Goal: Task Accomplishment & Management: Complete application form

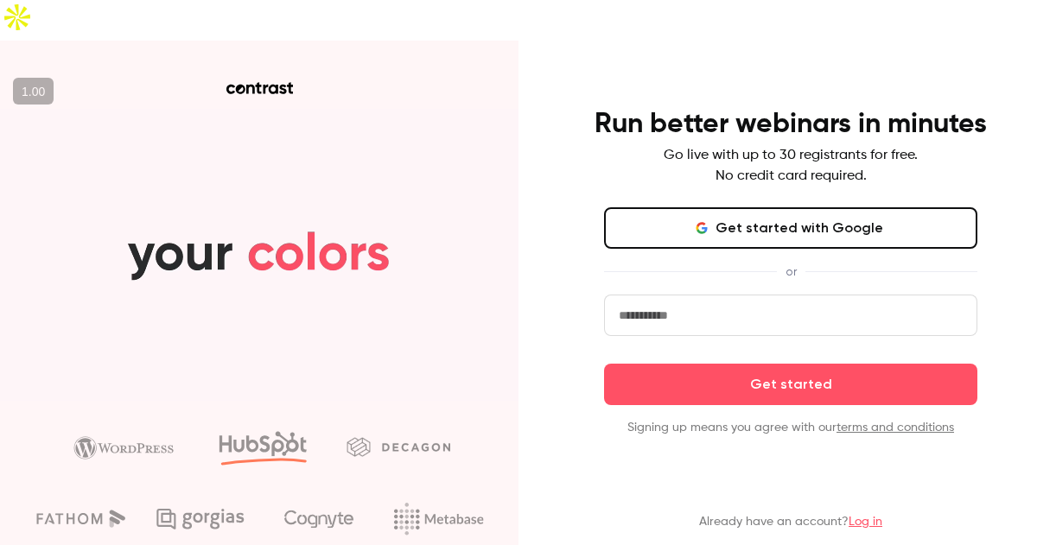
click at [851, 207] on button "Get started with Google" at bounding box center [790, 227] width 373 height 41
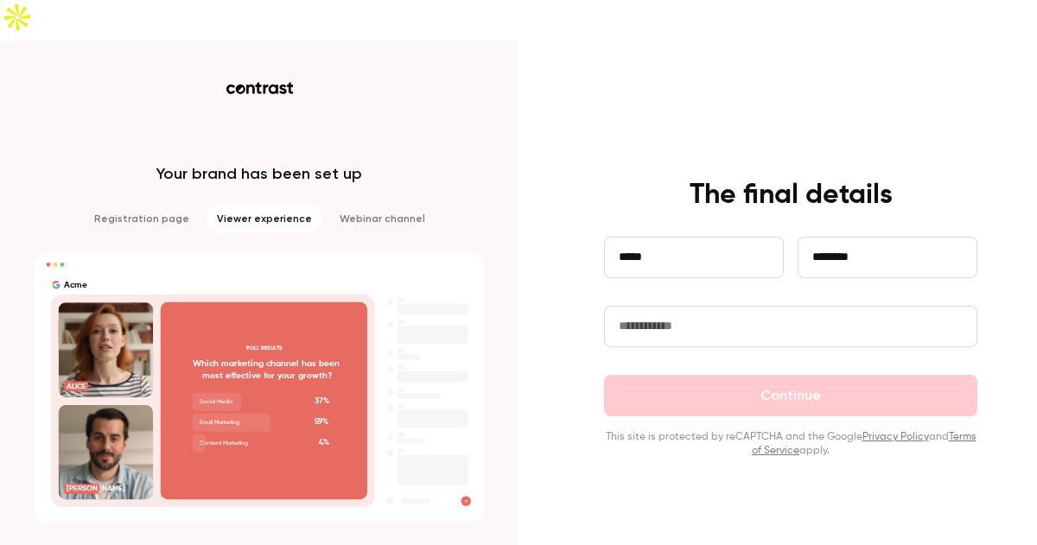
click at [647, 306] on input "text" at bounding box center [790, 326] width 373 height 41
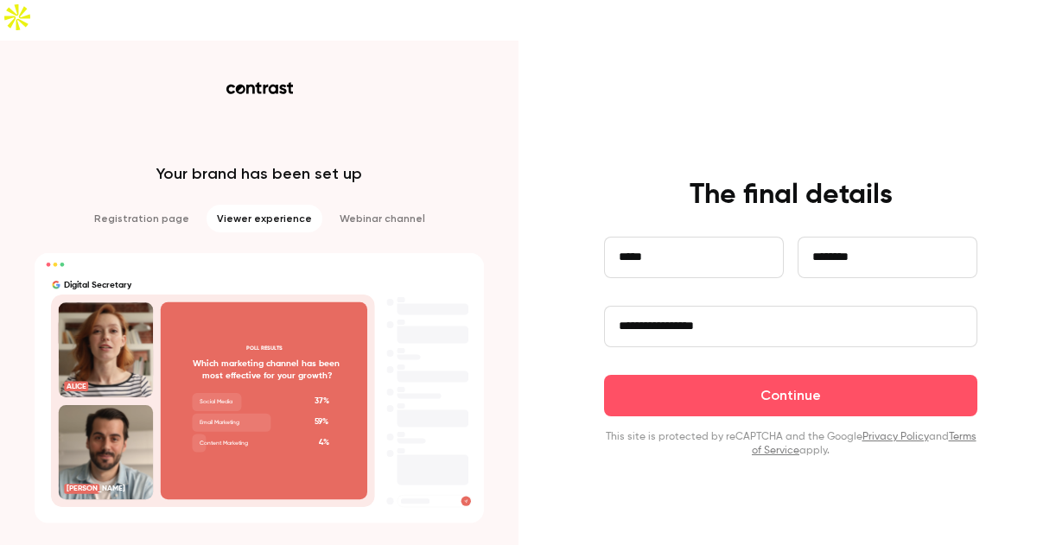
type input "**********"
click at [796, 375] on button "Continue" at bounding box center [790, 395] width 373 height 41
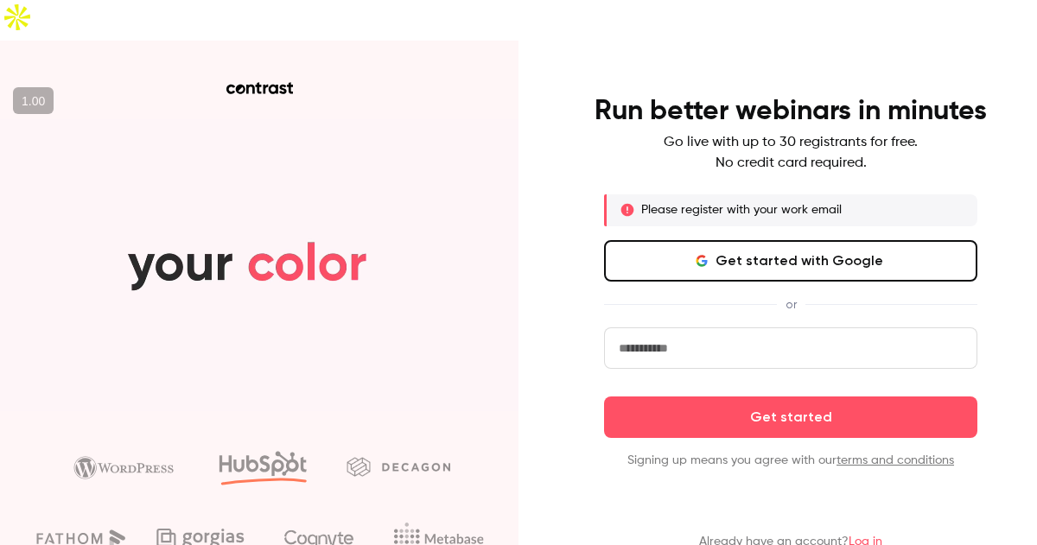
click at [784, 240] on button "Get started with Google" at bounding box center [790, 260] width 373 height 41
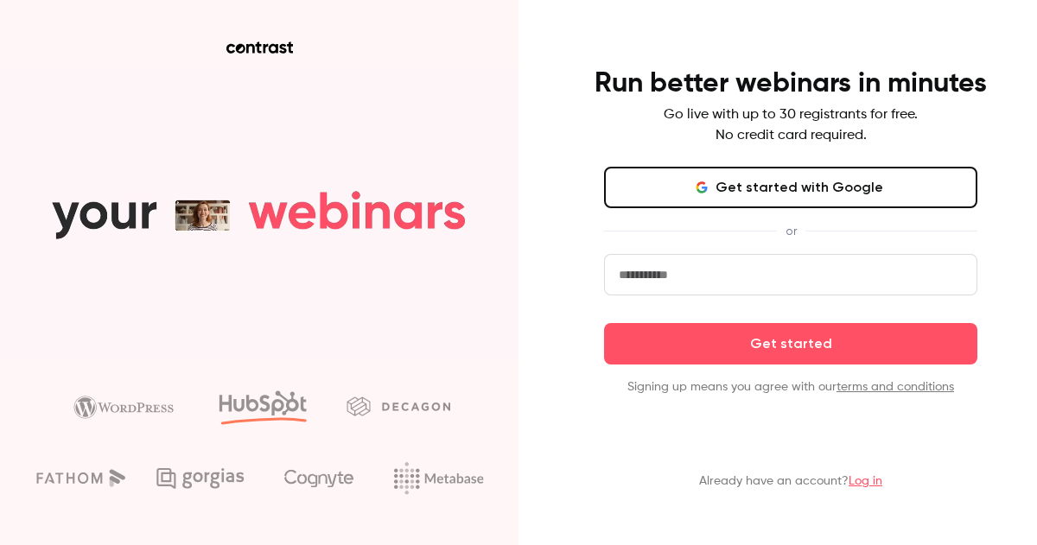
click at [751, 180] on button "Get started with Google" at bounding box center [790, 187] width 373 height 41
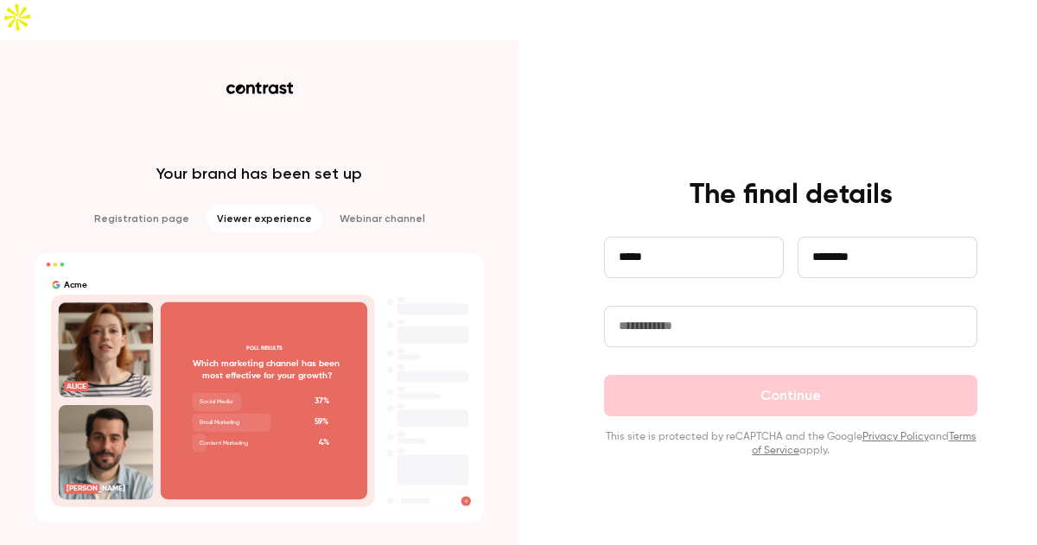
click at [705, 306] on input "text" at bounding box center [790, 326] width 373 height 41
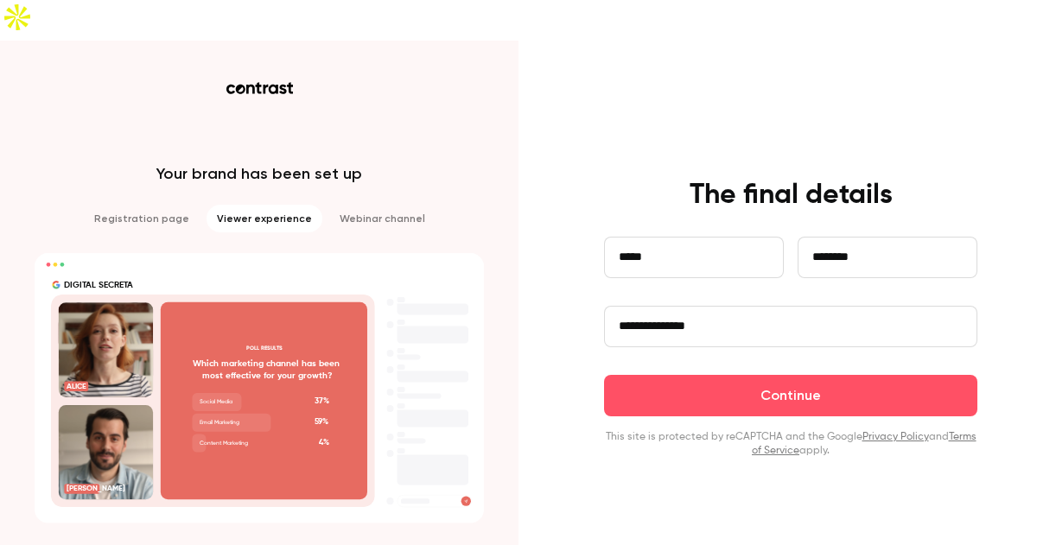
type input "**********"
click at [803, 375] on button "Continue" at bounding box center [790, 395] width 373 height 41
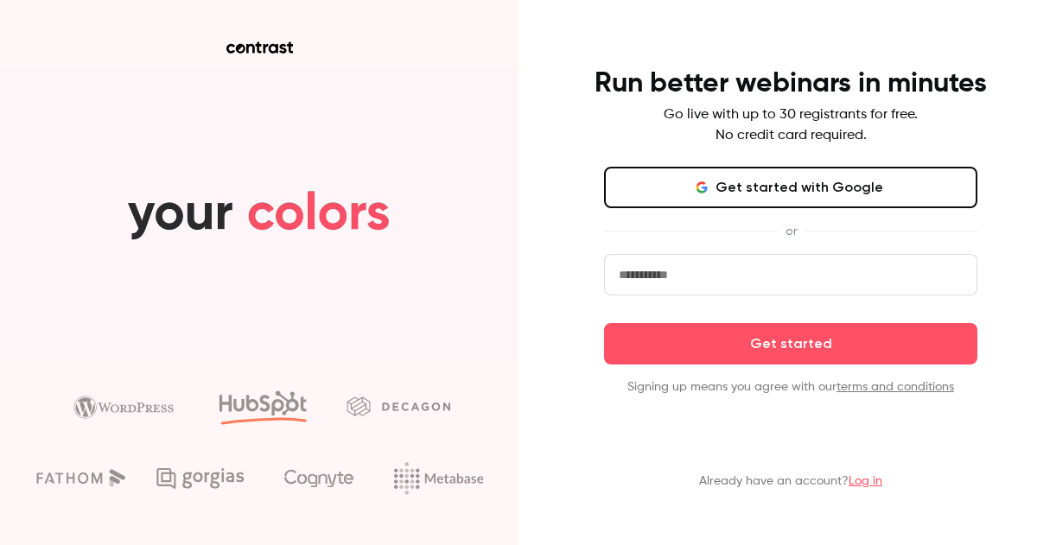
click at [868, 486] on link "Log in" at bounding box center [866, 481] width 34 height 12
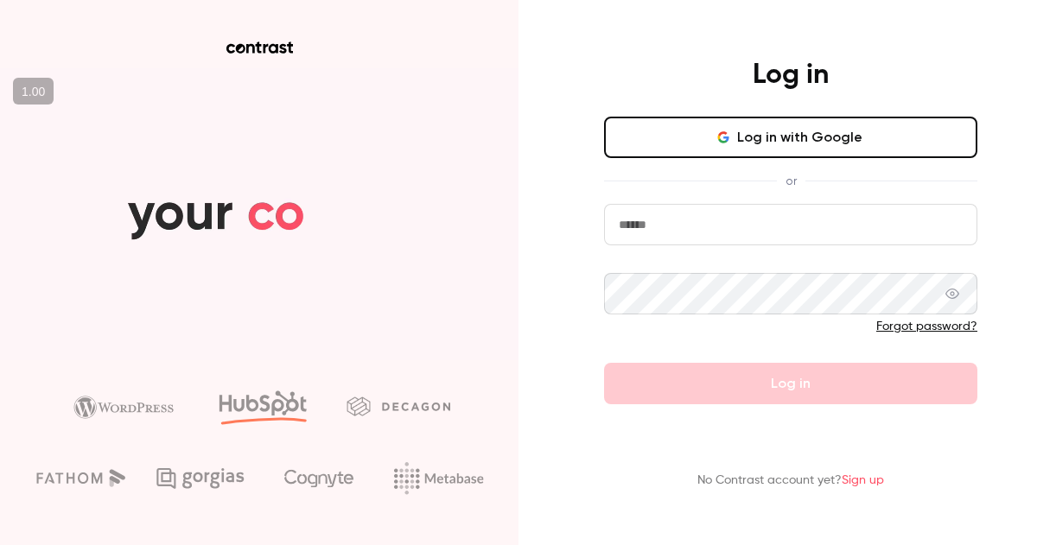
click at [778, 134] on button "Log in with Google" at bounding box center [790, 137] width 373 height 41
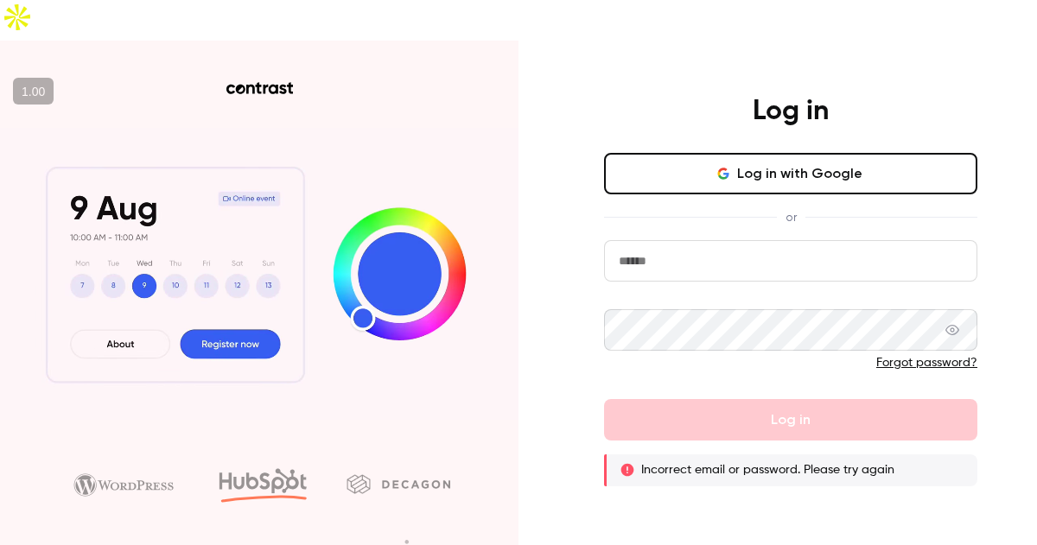
click at [740, 153] on button "Log in with Google" at bounding box center [790, 173] width 373 height 41
